Goal: Obtain resource: Download file/media

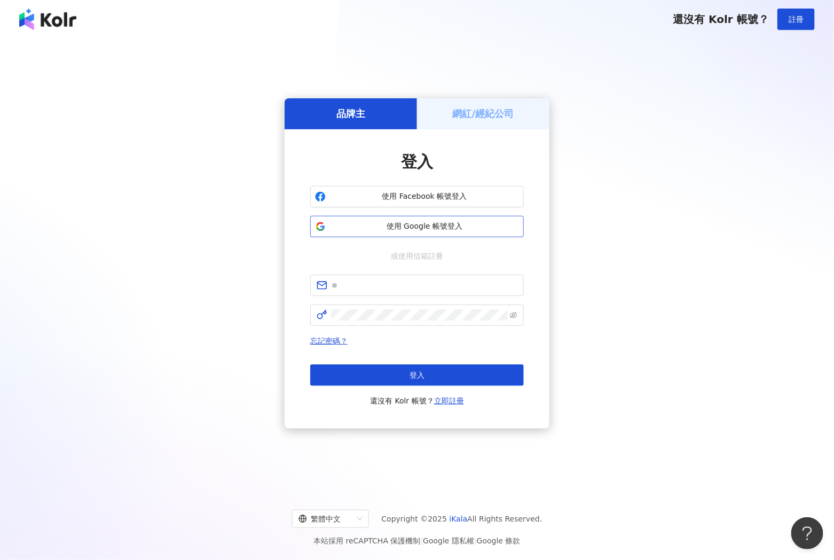
click at [473, 230] on span "使用 Google 帳號登入" at bounding box center [424, 226] width 189 height 11
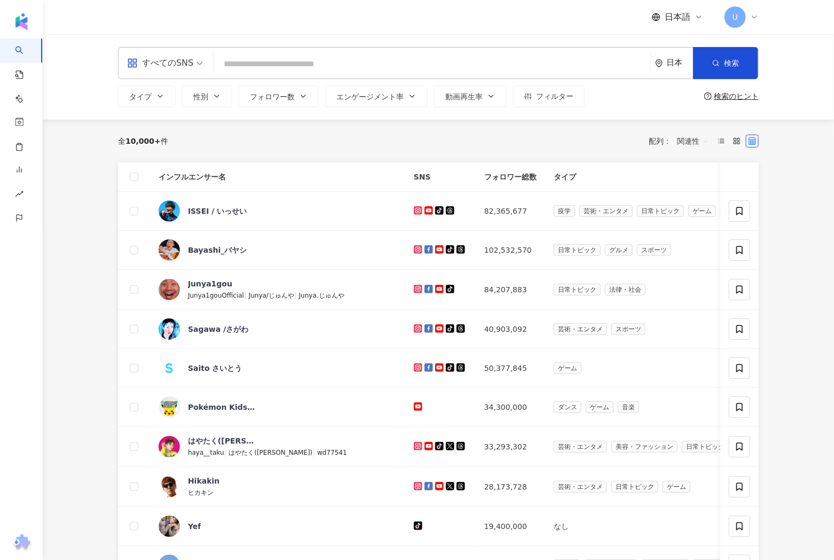
click at [295, 64] on input "search" at bounding box center [432, 64] width 428 height 20
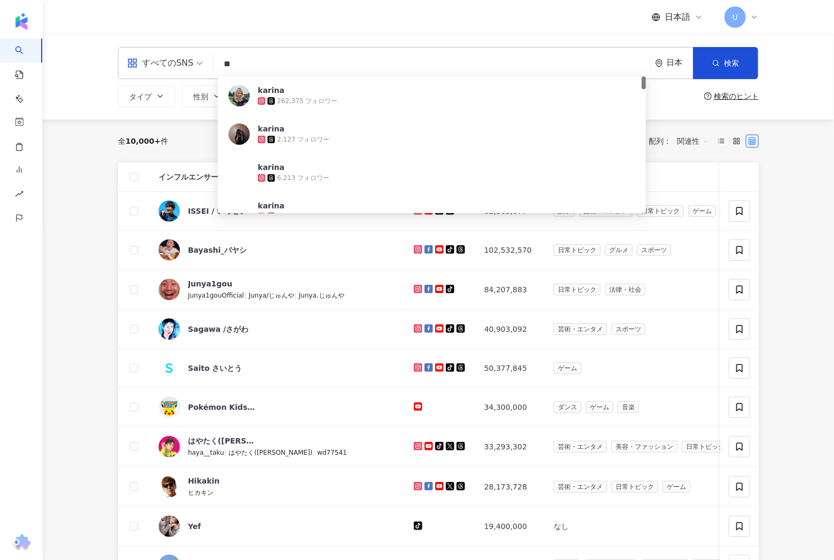
type input "*"
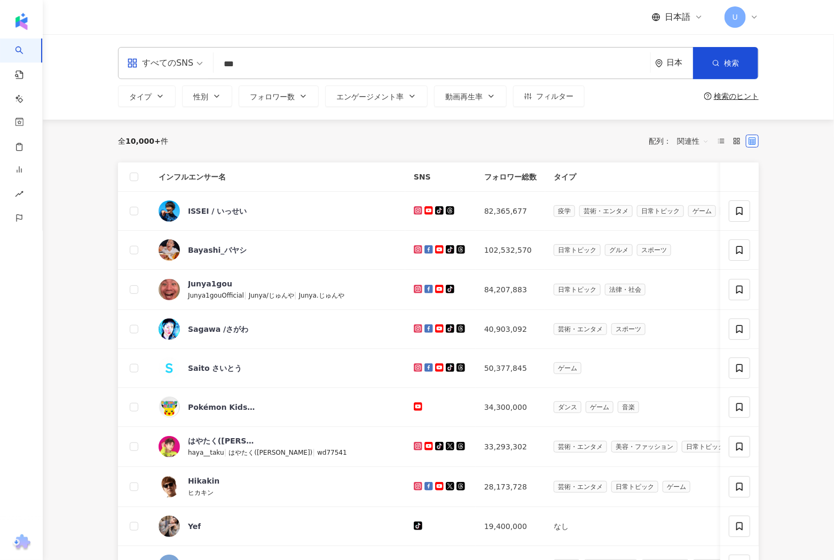
type input "***"
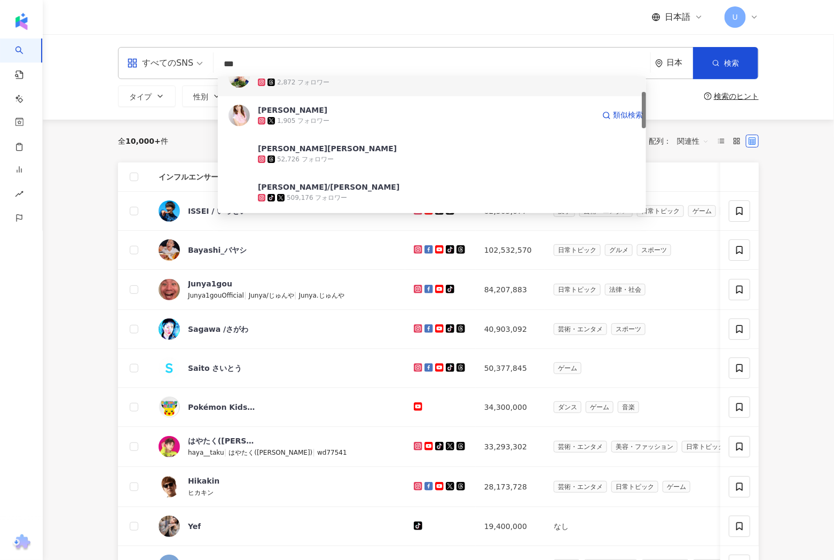
scroll to position [75, 0]
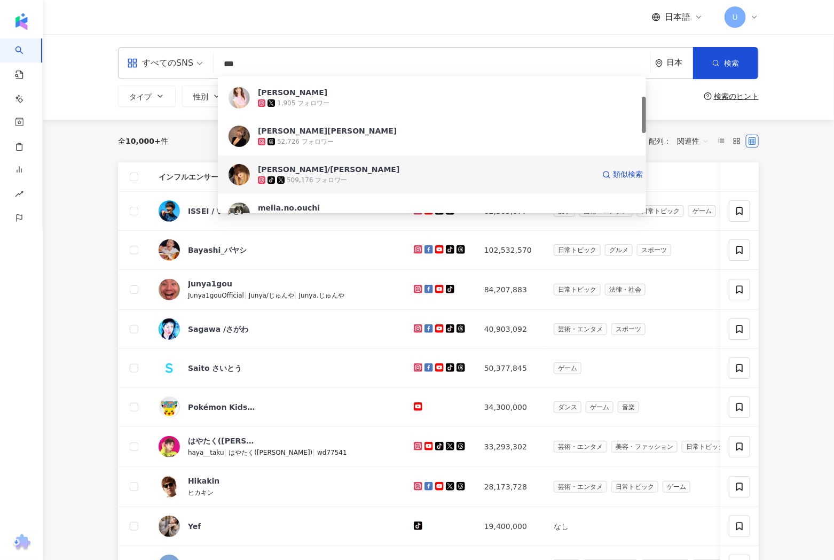
click at [293, 176] on div "509,176 フォロワー" at bounding box center [317, 180] width 60 height 9
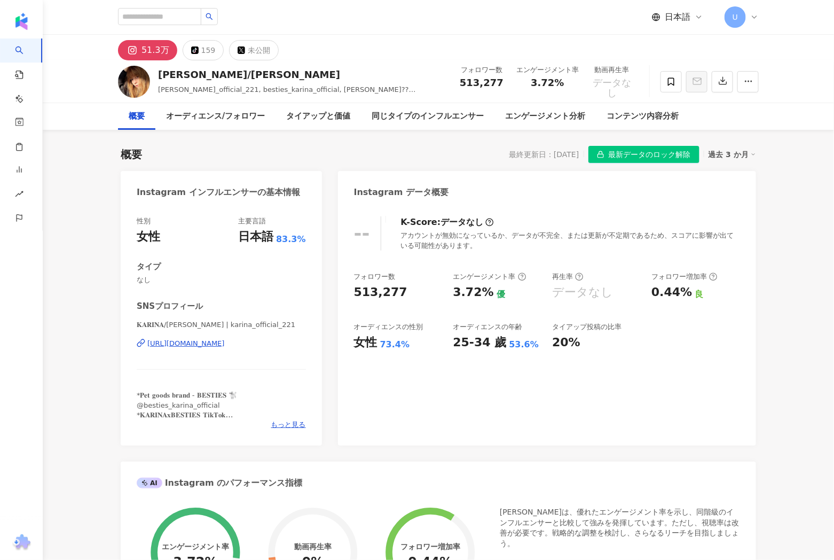
click at [667, 165] on div "概要 最終更新日：[DATE] 最新データのロック解除 過去 3 か月 Instagram インフルエンサーの基本情報 性別 女性 主要言語 日本語 83.3…" at bounding box center [439, 532] width 636 height 795
click at [667, 159] on span "最新データのロック解除" at bounding box center [650, 154] width 82 height 17
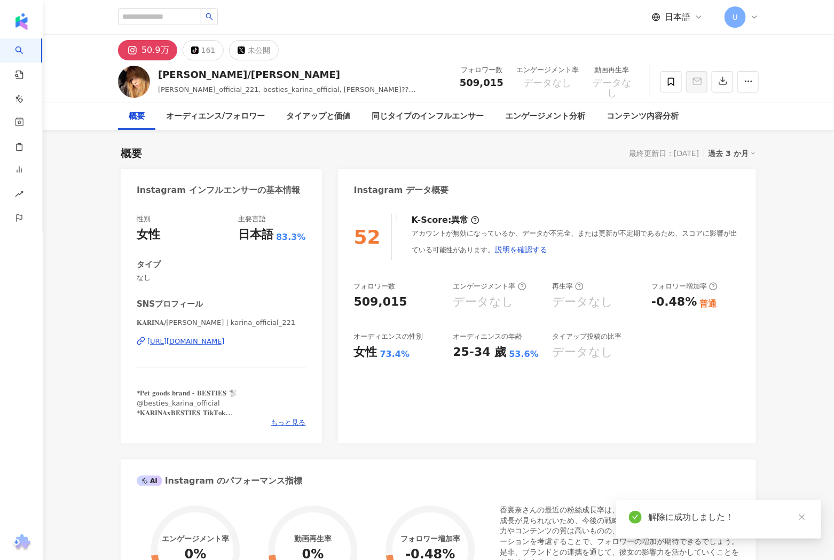
click at [718, 150] on div "過去 3 か月" at bounding box center [733, 153] width 48 height 14
click at [725, 194] on link "過去 6 か月" at bounding box center [739, 197] width 40 height 12
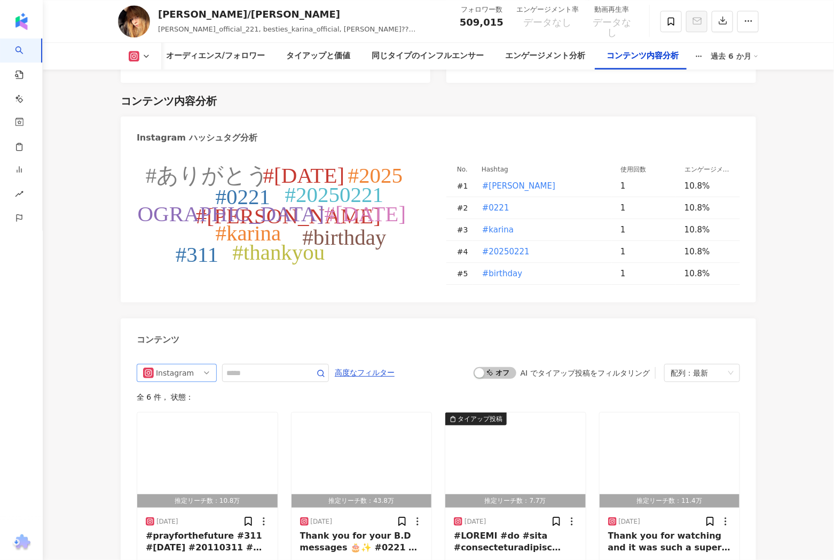
scroll to position [2958, 0]
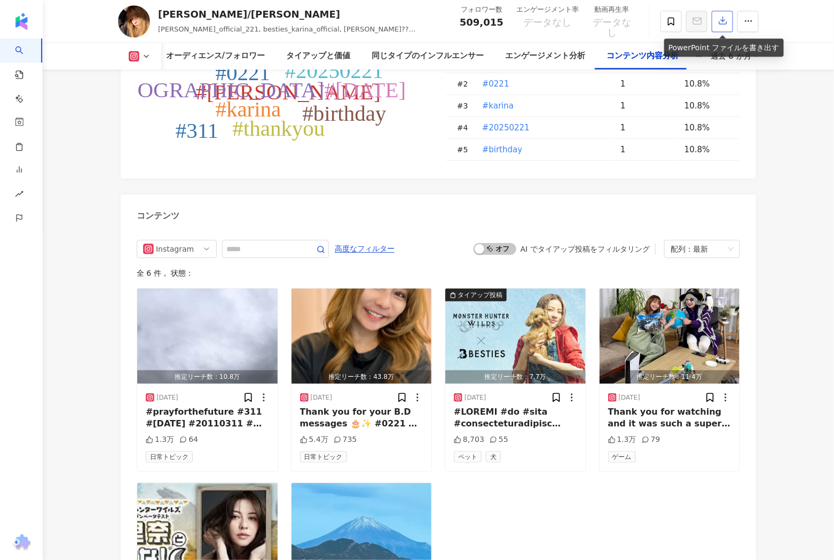
click at [722, 21] on icon "button" at bounding box center [723, 20] width 7 height 7
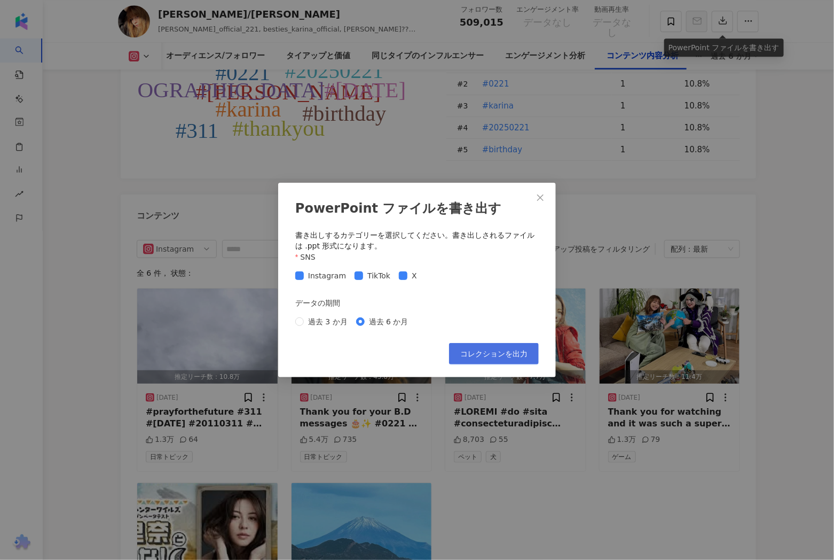
click at [515, 357] on span "コレクションを出力" at bounding box center [493, 353] width 67 height 9
click at [541, 198] on icon "close" at bounding box center [540, 197] width 6 height 6
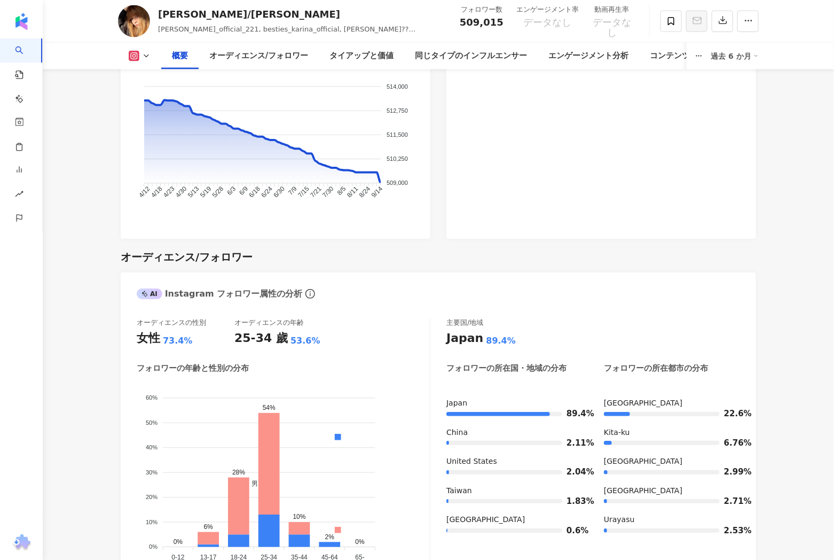
scroll to position [848, 0]
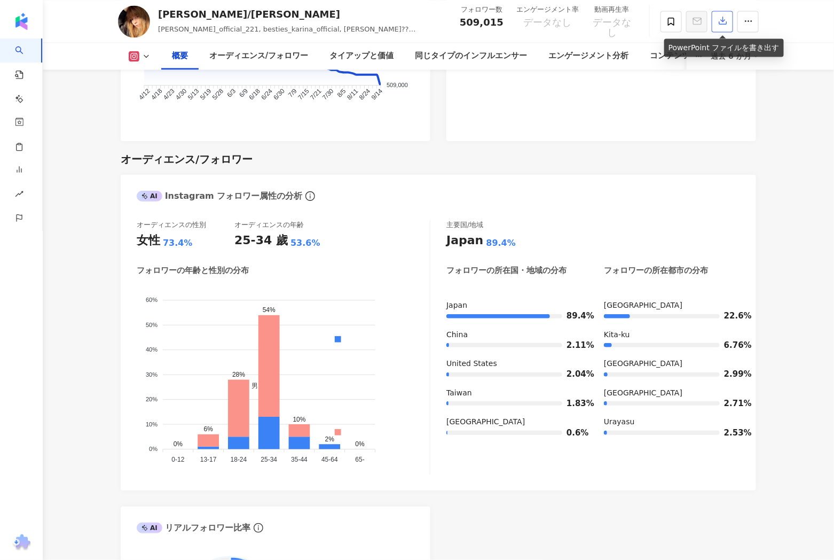
click at [725, 21] on icon "button" at bounding box center [723, 20] width 10 height 10
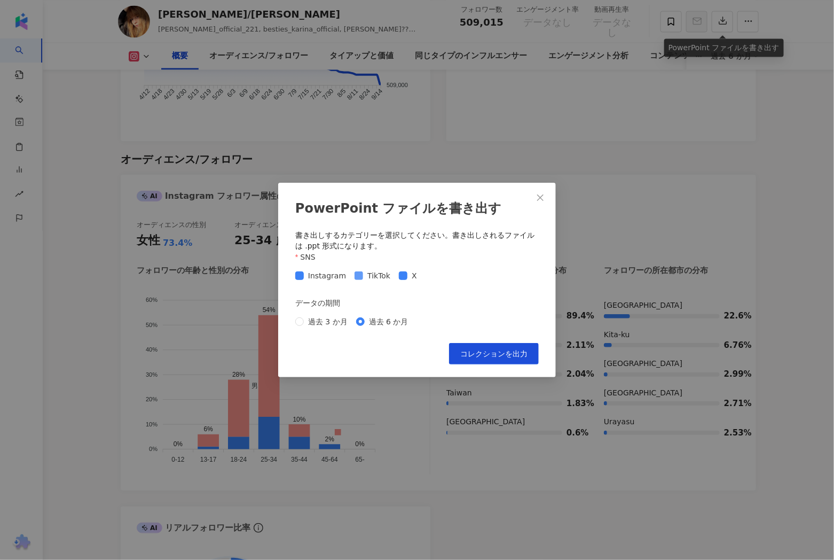
click at [363, 278] on span "TikTok" at bounding box center [379, 276] width 32 height 12
click at [403, 276] on span at bounding box center [403, 275] width 9 height 9
click at [499, 355] on span "コレクションを出力" at bounding box center [493, 353] width 67 height 9
click at [541, 193] on icon "close" at bounding box center [540, 197] width 9 height 9
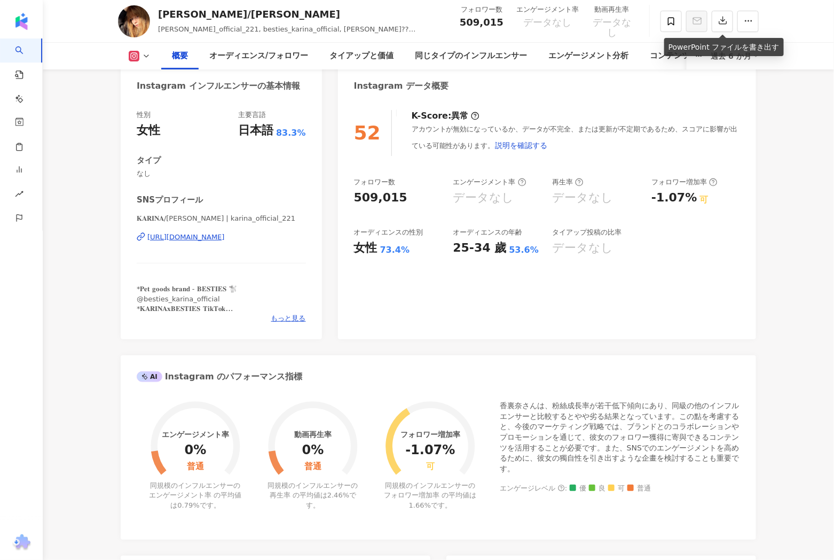
scroll to position [14, 0]
